Goal: Task Accomplishment & Management: Manage account settings

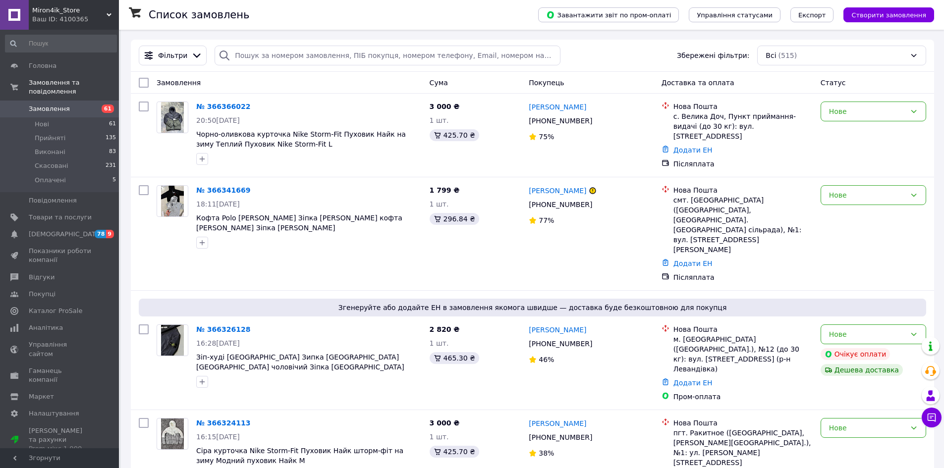
click at [38, 2] on div "Miron4ik_Store Ваш ID: 4100365" at bounding box center [74, 15] width 90 height 30
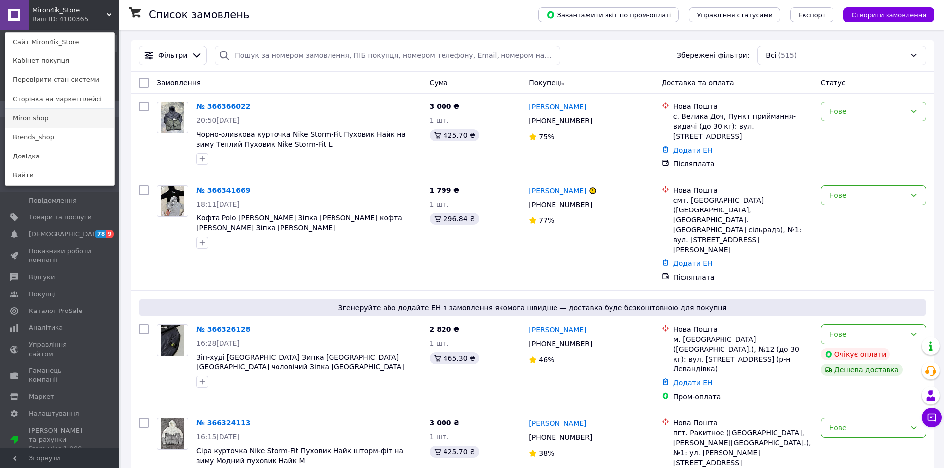
click at [64, 113] on link "Miron shop" at bounding box center [59, 118] width 109 height 19
